Goal: Use online tool/utility: Utilize a website feature to perform a specific function

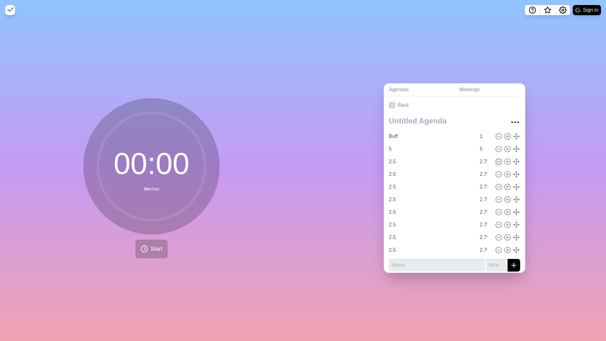
click at [501, 162] on icon at bounding box center [498, 161] width 7 height 7
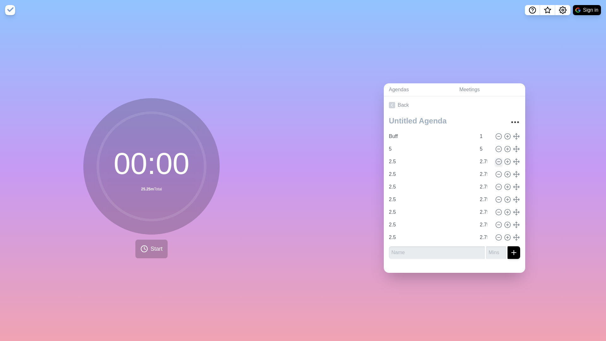
click at [501, 162] on icon at bounding box center [498, 161] width 7 height 7
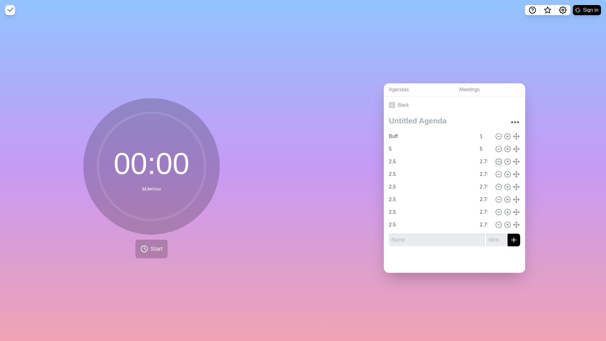
click at [501, 162] on icon at bounding box center [498, 161] width 7 height 7
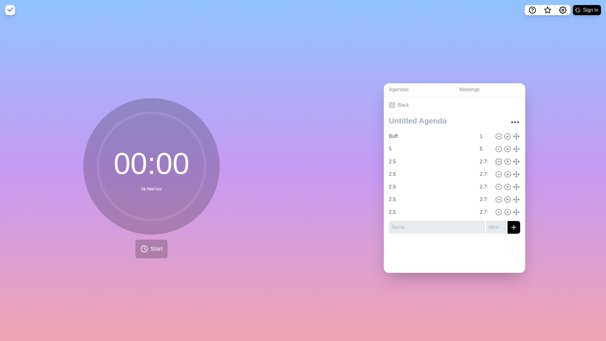
click at [501, 162] on icon at bounding box center [498, 161] width 7 height 7
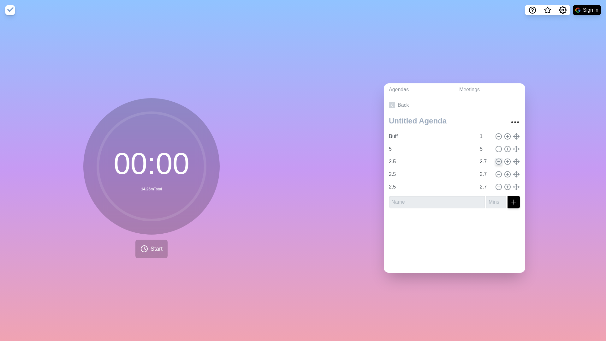
click at [501, 162] on icon at bounding box center [498, 161] width 7 height 7
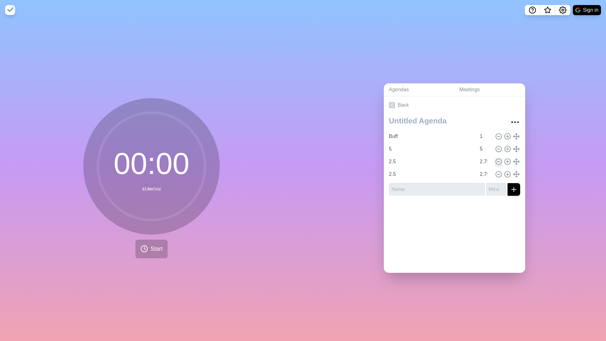
click at [501, 162] on icon at bounding box center [498, 161] width 7 height 7
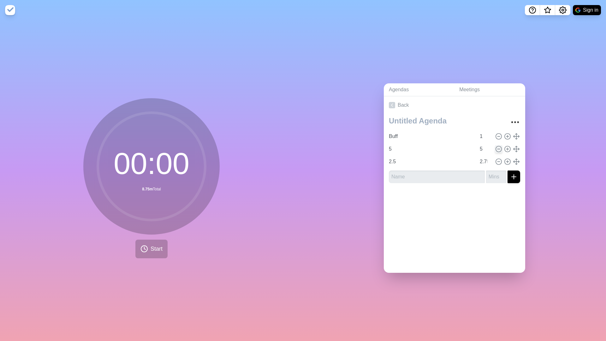
click at [497, 150] on icon at bounding box center [498, 149] width 7 height 7
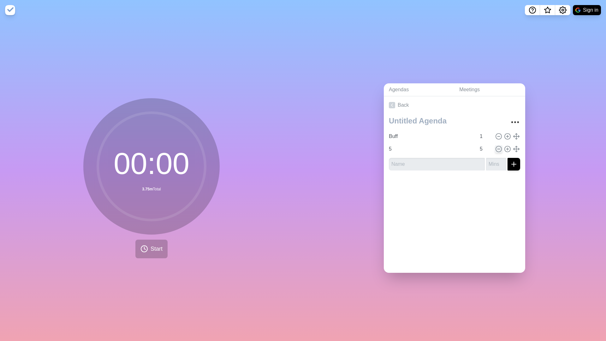
type input "2.5"
type input "2.75"
click at [497, 150] on icon at bounding box center [498, 149] width 7 height 7
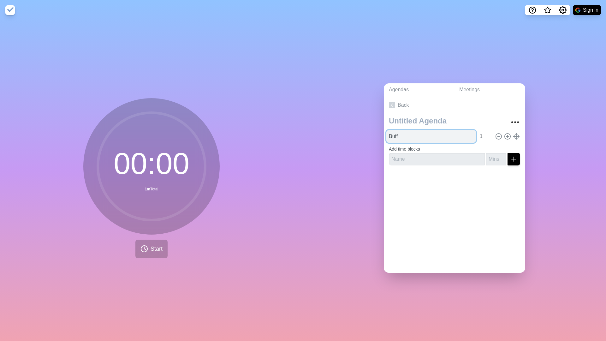
click at [448, 134] on input "Buff" at bounding box center [431, 136] width 90 height 13
type input "B"
click at [509, 138] on icon at bounding box center [507, 136] width 7 height 7
click at [418, 134] on input "8M" at bounding box center [431, 136] width 90 height 13
type input "8mi"
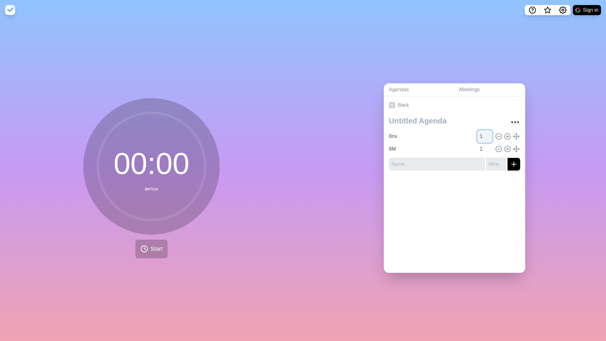
click at [484, 134] on input "1" at bounding box center [484, 136] width 15 height 13
type input "0"
click at [447, 150] on input "8M" at bounding box center [431, 149] width 90 height 13
type input "8mi"
click at [485, 149] on input "1" at bounding box center [484, 149] width 15 height 13
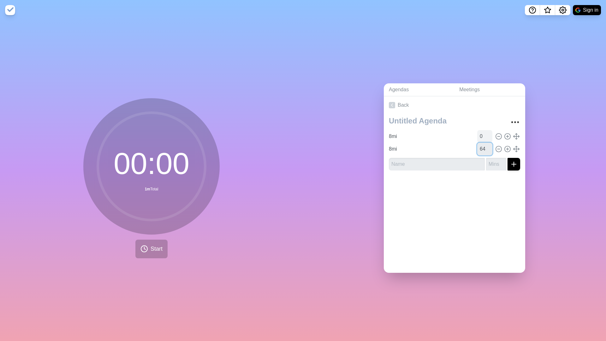
type input "64"
click at [487, 134] on input "0" at bounding box center [484, 136] width 15 height 13
type input "6"
type input "6.4"
click at [506, 136] on icon at bounding box center [507, 136] width 7 height 7
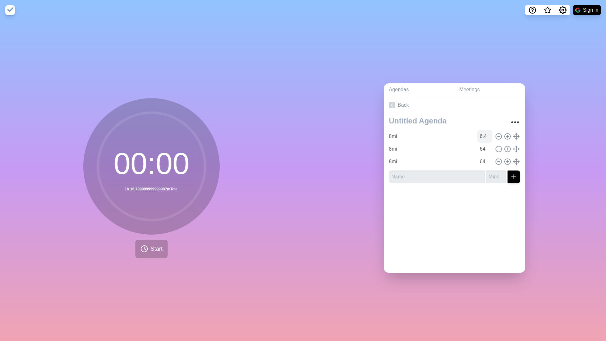
type input "8mi"
type input "6.4"
click at [487, 136] on input "6.4" at bounding box center [484, 136] width 15 height 13
type input "6"
type input "2"
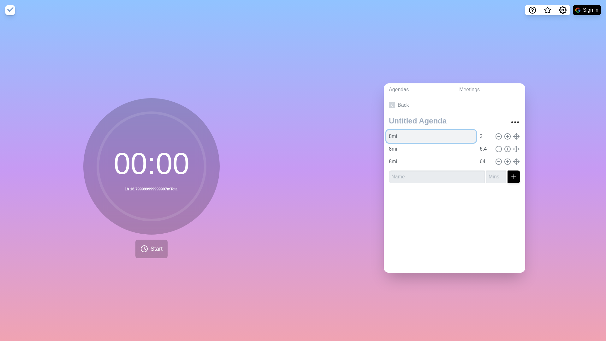
click at [453, 136] on input "8mi" at bounding box center [431, 136] width 90 height 13
type input "8"
type input "Buff"
click at [556, 10] on button "Settings" at bounding box center [562, 10] width 15 height 10
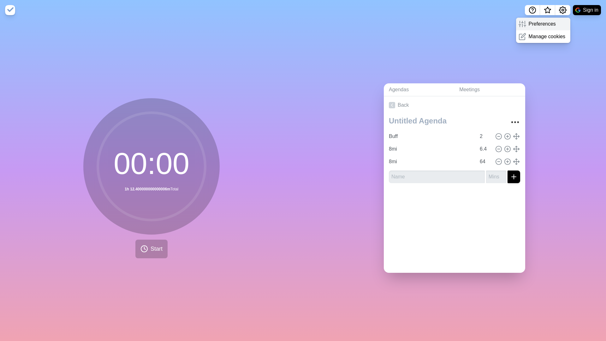
click at [536, 21] on p "Preferences" at bounding box center [542, 24] width 27 height 8
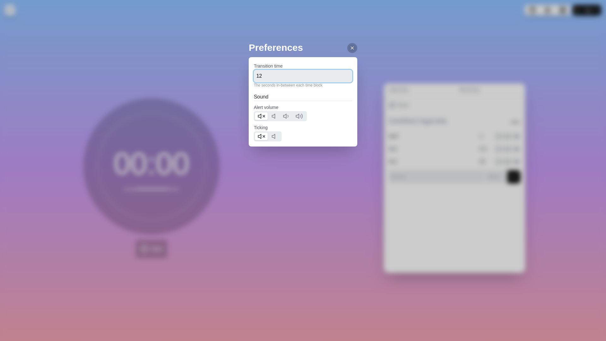
click at [308, 73] on input "12" at bounding box center [303, 76] width 98 height 13
type input "1"
click at [321, 77] on input "35" at bounding box center [303, 76] width 98 height 13
type input "3"
type input "40"
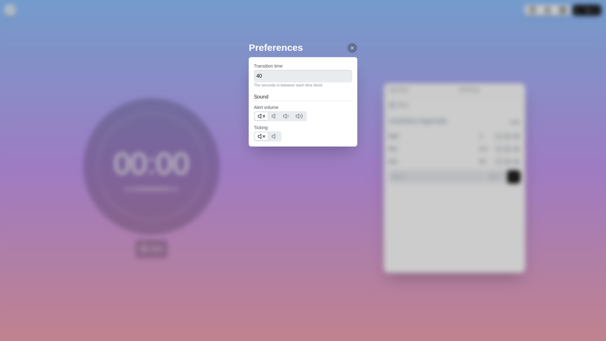
drag, startPoint x: 355, startPoint y: 49, endPoint x: 379, endPoint y: 57, distance: 25.2
click at [355, 49] on icon at bounding box center [352, 47] width 5 height 5
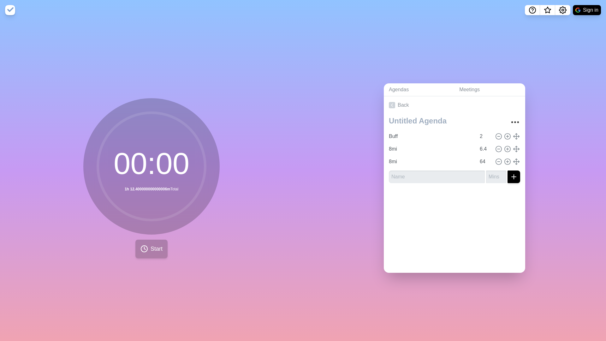
click at [164, 249] on button "Start" at bounding box center [151, 249] width 32 height 19
